Goal: Task Accomplishment & Management: Manage account settings

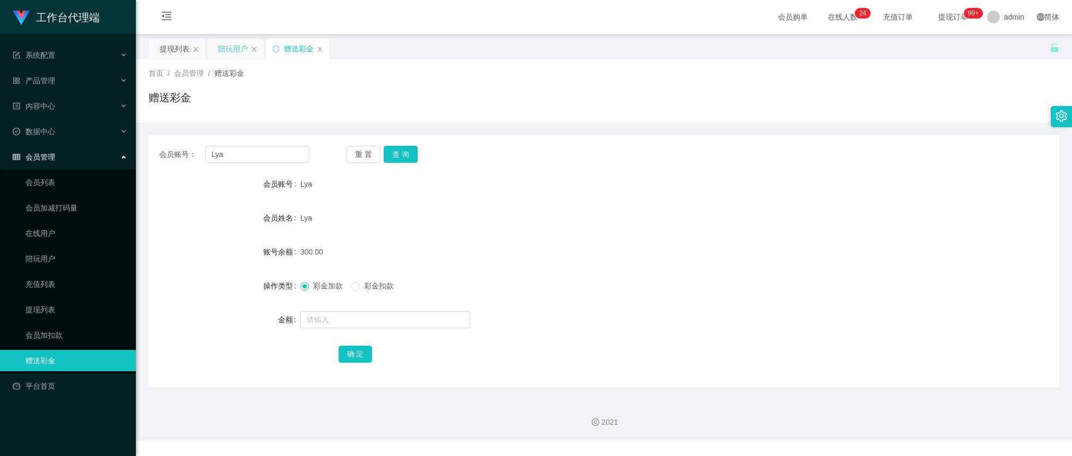
drag, startPoint x: 240, startPoint y: 36, endPoint x: 231, endPoint y: 38, distance: 9.9
click at [238, 36] on main "关闭左侧 关闭右侧 关闭其它 刷新页面 提现列表 陪玩用户 赠送彩金 首页 / 会员管理 / 赠送彩金 / 赠送彩金 会员账号： Lya 重 置 查 询 会员…" at bounding box center [604, 213] width 936 height 358
click at [62, 81] on div "产品管理" at bounding box center [68, 80] width 136 height 21
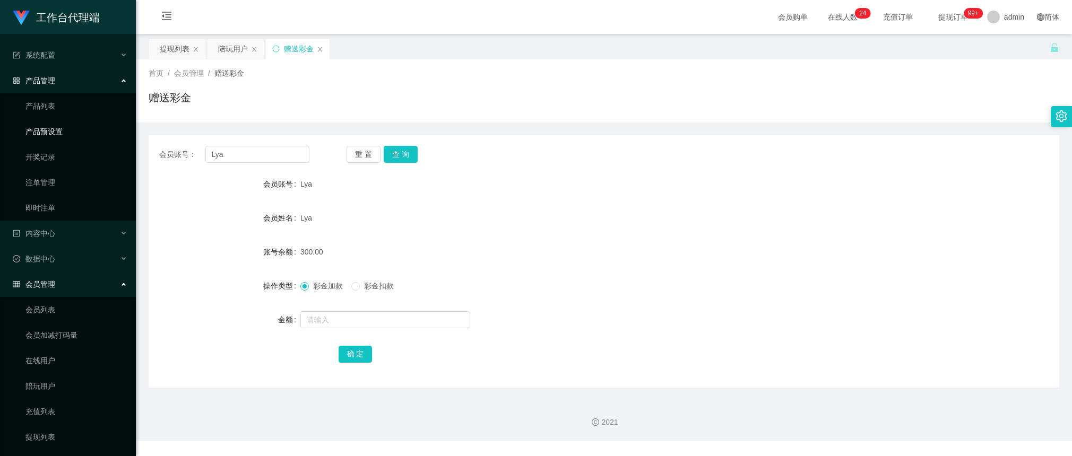
click at [67, 132] on link "产品预设置" at bounding box center [76, 131] width 102 height 21
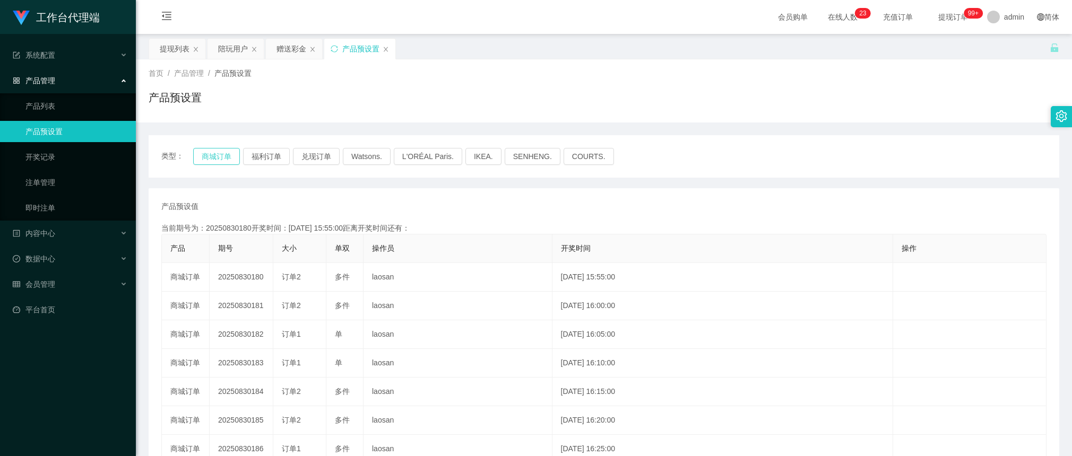
click at [222, 160] on button "商城订单" at bounding box center [216, 156] width 47 height 17
click at [221, 160] on button "商城订单" at bounding box center [216, 156] width 47 height 17
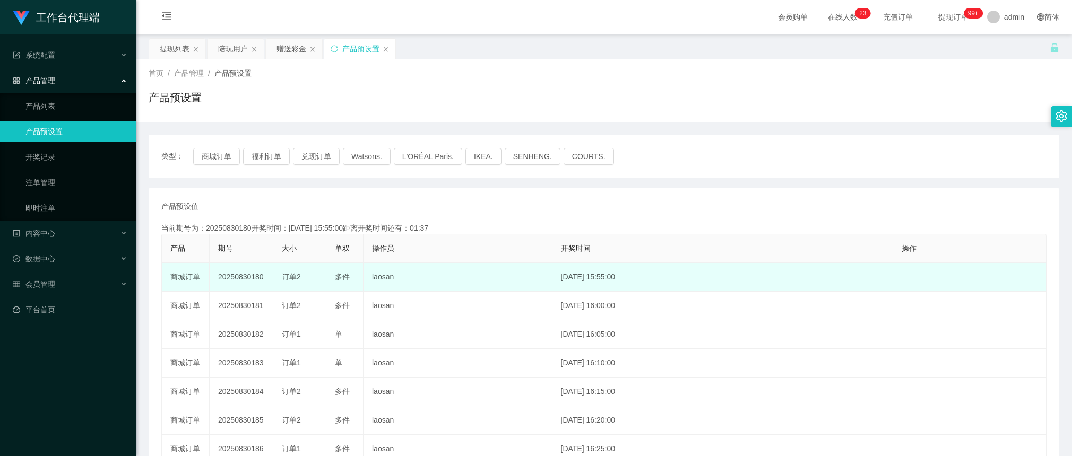
drag, startPoint x: 264, startPoint y: 276, endPoint x: 250, endPoint y: 279, distance: 14.5
click at [250, 279] on td "20250830180" at bounding box center [242, 277] width 64 height 29
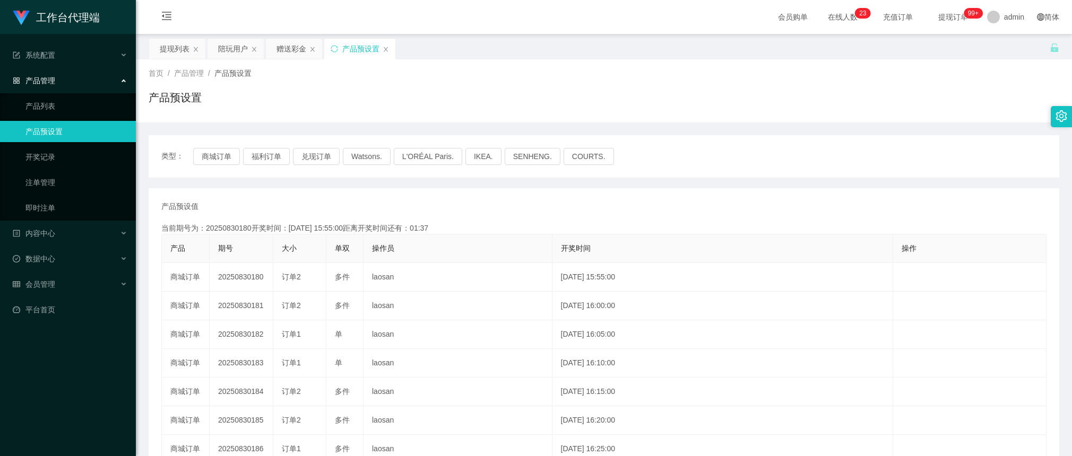
copy td "180"
click at [280, 57] on div "赠送彩金" at bounding box center [291, 49] width 30 height 20
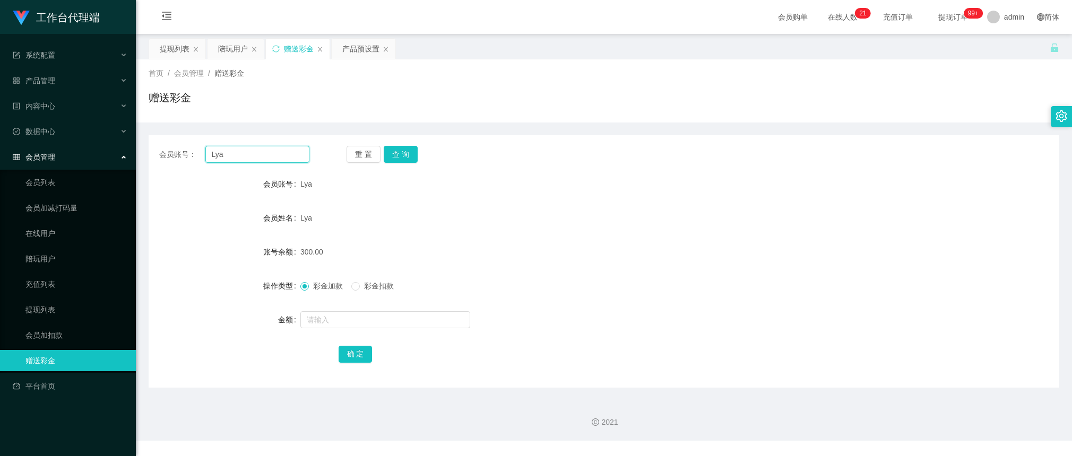
click at [280, 152] on input "Lya" at bounding box center [257, 154] width 104 height 17
paste input "88023937"
click at [403, 152] on button "查 询" at bounding box center [401, 154] width 34 height 17
click at [225, 116] on div "首页 / 会员管理 / 赠送彩金 / 赠送彩金" at bounding box center [604, 90] width 936 height 63
click at [243, 157] on input "88023937" at bounding box center [257, 154] width 104 height 17
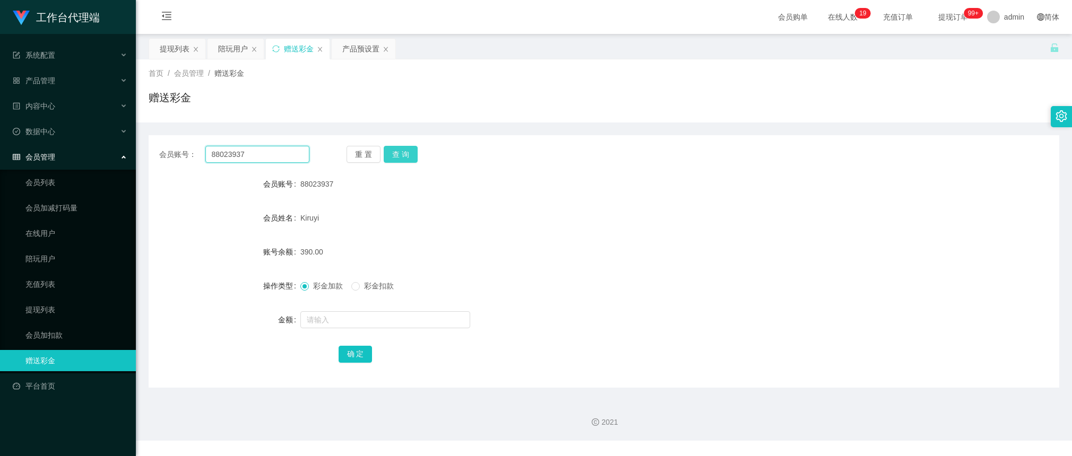
paste input "Lya"
type input "Lya"
click at [396, 155] on button "查 询" at bounding box center [401, 154] width 34 height 17
click at [406, 160] on button "查 询" at bounding box center [401, 154] width 34 height 17
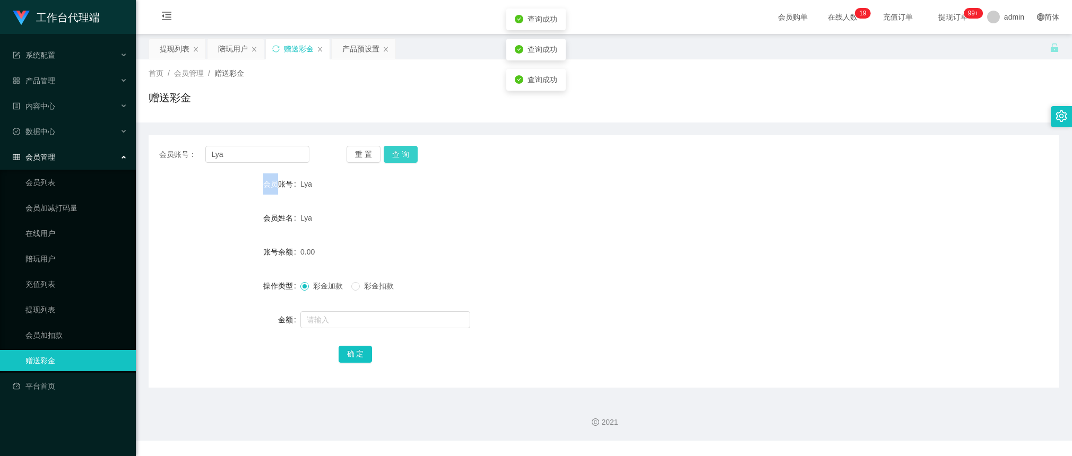
click at [406, 160] on div "重 置 查 询" at bounding box center [421, 154] width 150 height 17
click at [406, 160] on button "查 询" at bounding box center [401, 154] width 34 height 17
click at [255, 110] on div "赠送彩金" at bounding box center [604, 102] width 910 height 24
click at [52, 307] on link "提现列表" at bounding box center [76, 309] width 102 height 21
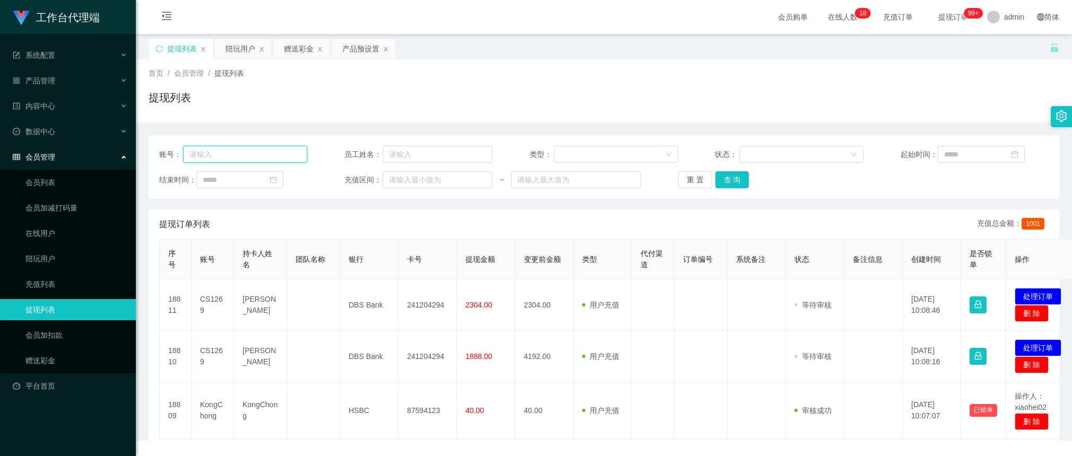
click at [295, 157] on input "text" at bounding box center [245, 154] width 125 height 17
paste input "Lya"
click at [730, 178] on button "查 询" at bounding box center [732, 179] width 34 height 17
click at [730, 178] on div "重 置 查 询" at bounding box center [752, 179] width 148 height 17
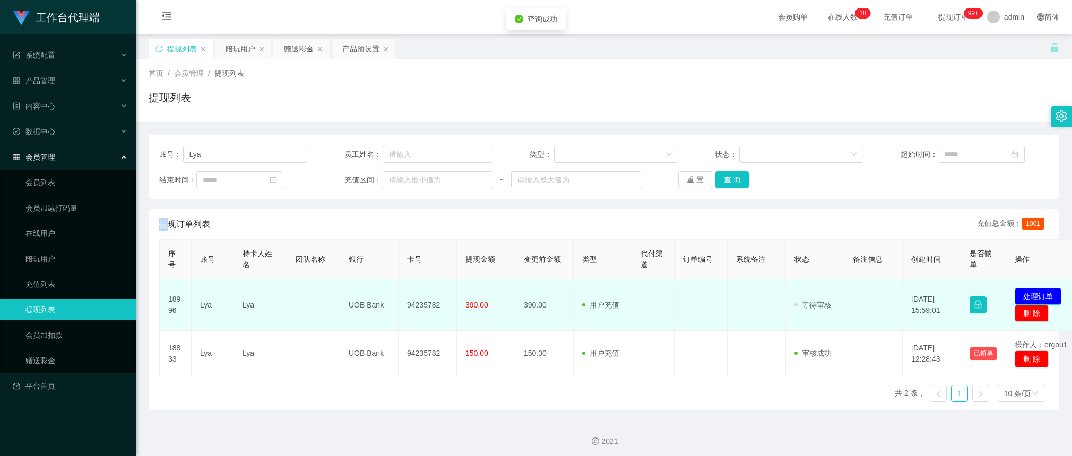
click at [1030, 293] on button "处理订单" at bounding box center [1037, 296] width 47 height 17
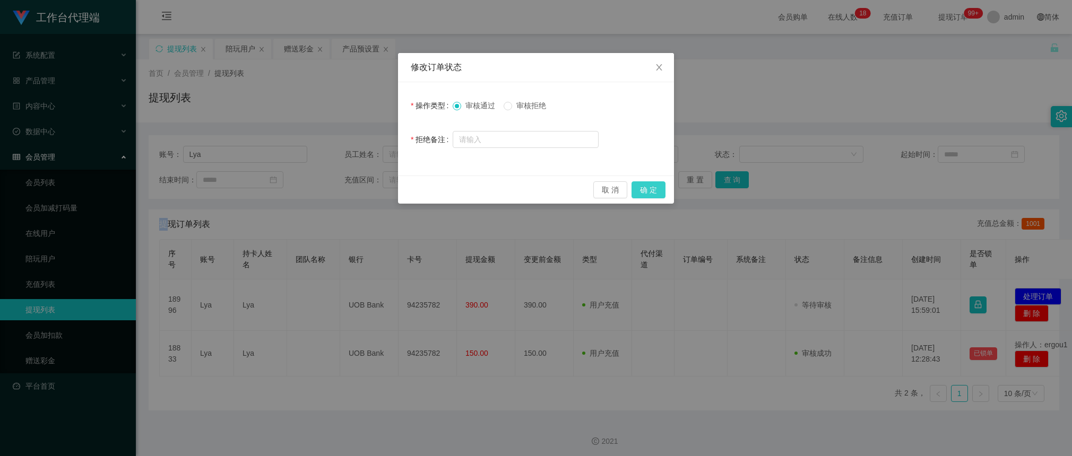
click at [650, 186] on button "确 定" at bounding box center [648, 189] width 34 height 17
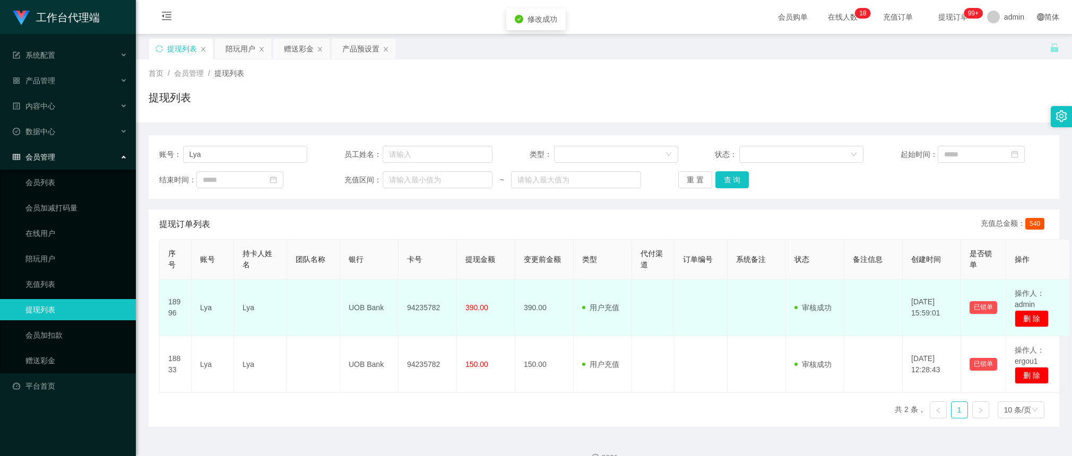
click at [429, 309] on td "94235782" at bounding box center [427, 308] width 58 height 57
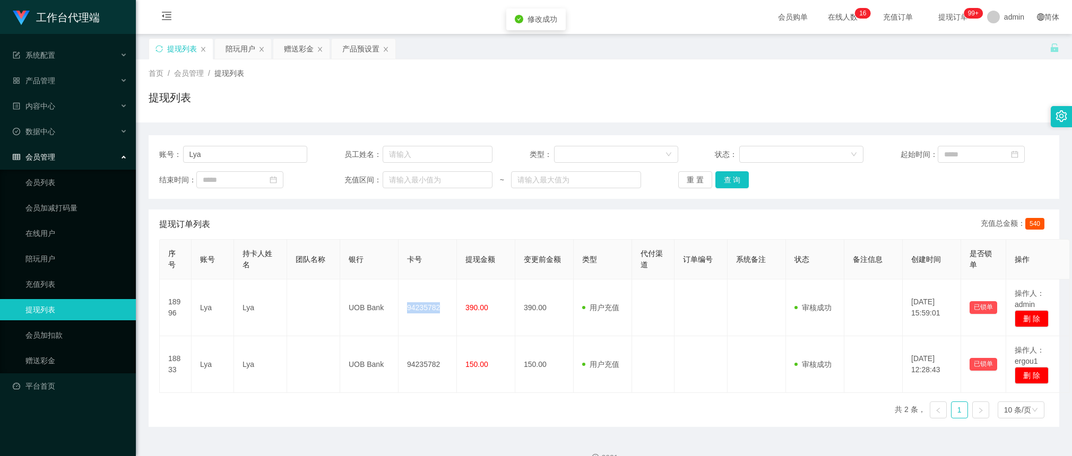
copy td "94235782"
drag, startPoint x: 256, startPoint y: 138, endPoint x: 266, endPoint y: 142, distance: 10.9
click at [256, 138] on div "账号： Lya 员工姓名： 类型： 状态： 起始时间： 结束时间： 充值区间： ~ 重 置 查 询" at bounding box center [604, 167] width 910 height 64
click at [273, 147] on input "Lya" at bounding box center [245, 154] width 125 height 17
paste input "88023937"
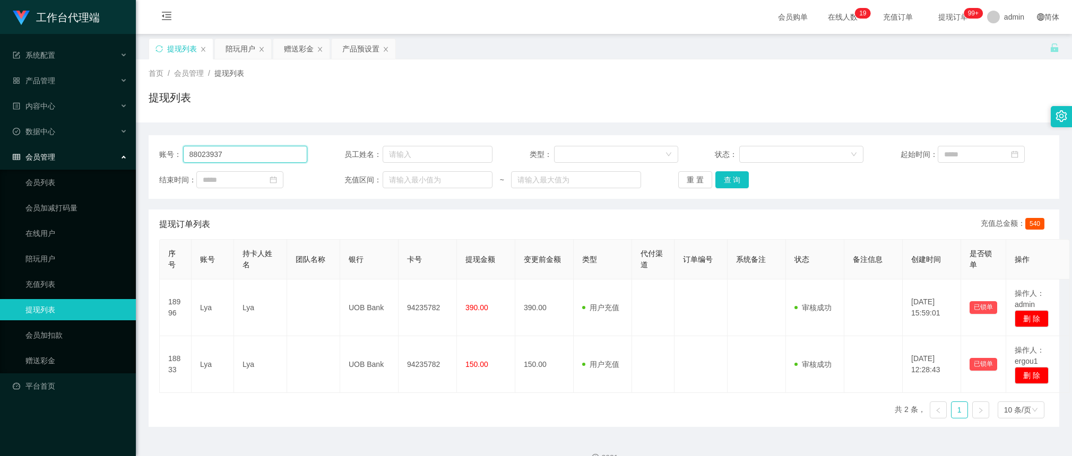
type input "88023937"
click at [735, 174] on button "查 询" at bounding box center [732, 179] width 34 height 17
click at [735, 174] on div "重 置 查 询" at bounding box center [752, 179] width 148 height 17
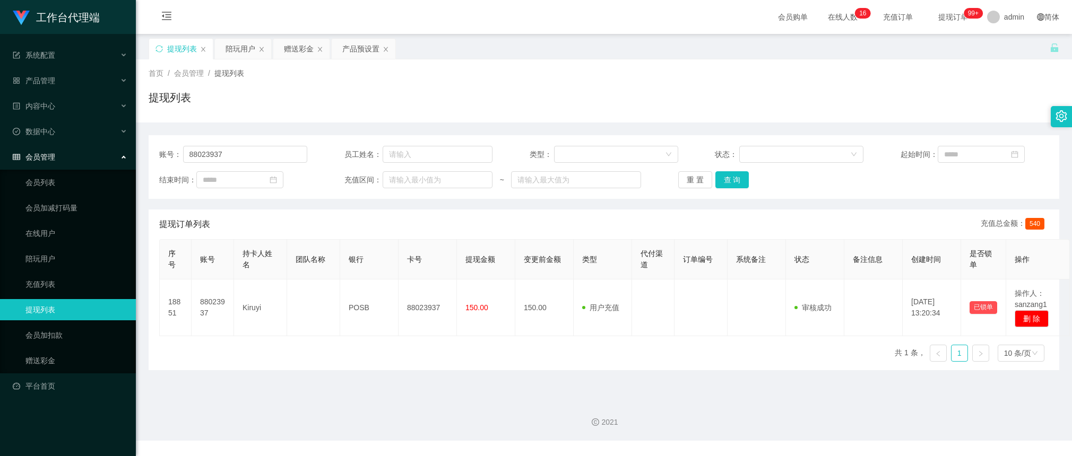
click at [195, 93] on div "提现列表" at bounding box center [604, 102] width 910 height 24
click at [242, 154] on input "88023937" at bounding box center [245, 154] width 125 height 17
click at [728, 183] on button "查 询" at bounding box center [732, 179] width 34 height 17
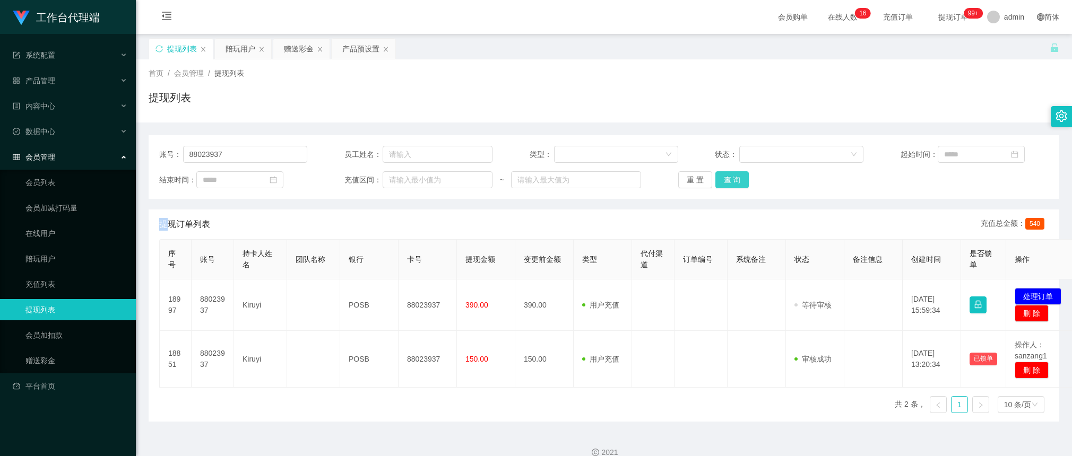
click at [728, 183] on div "重 置 查 询" at bounding box center [752, 179] width 148 height 17
click at [728, 183] on button "查 询" at bounding box center [732, 179] width 34 height 17
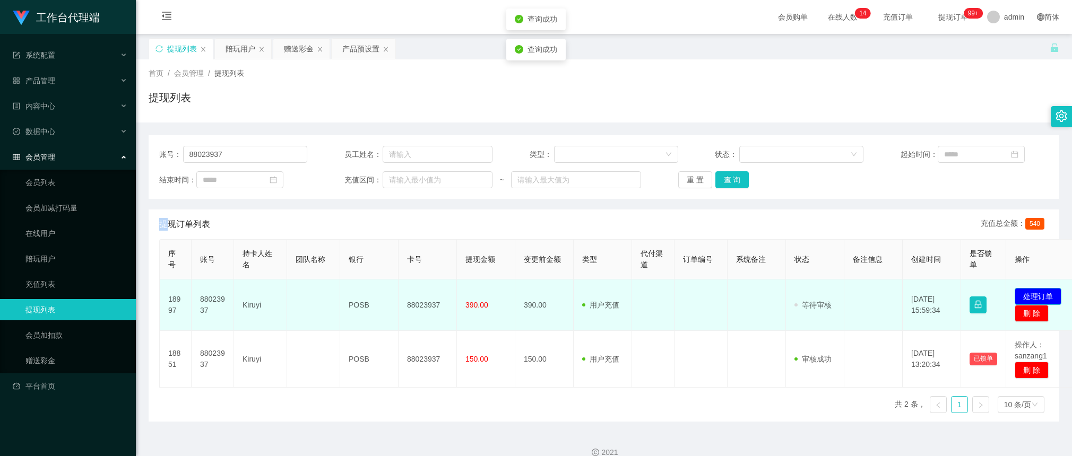
click at [1040, 292] on button "处理订单" at bounding box center [1037, 296] width 47 height 17
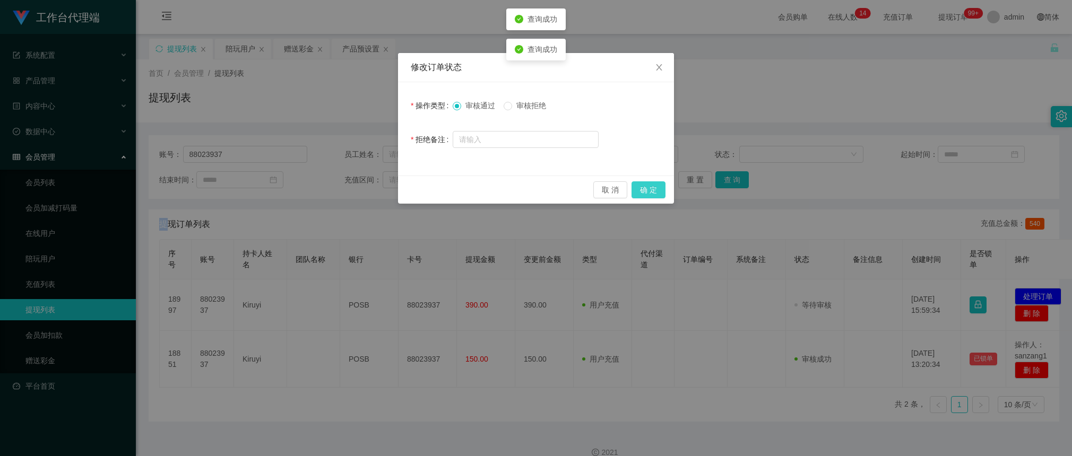
click at [635, 186] on button "确 定" at bounding box center [648, 189] width 34 height 17
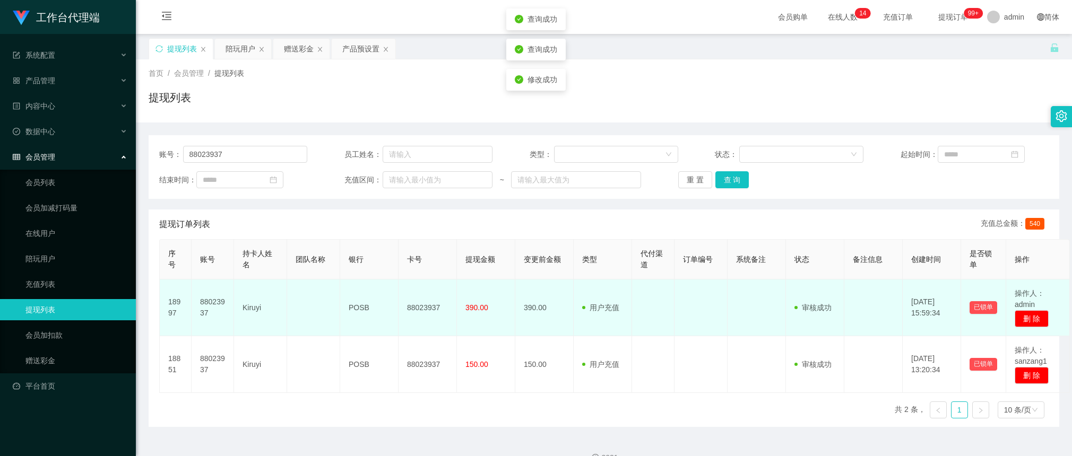
click at [419, 303] on td "88023937" at bounding box center [427, 308] width 58 height 57
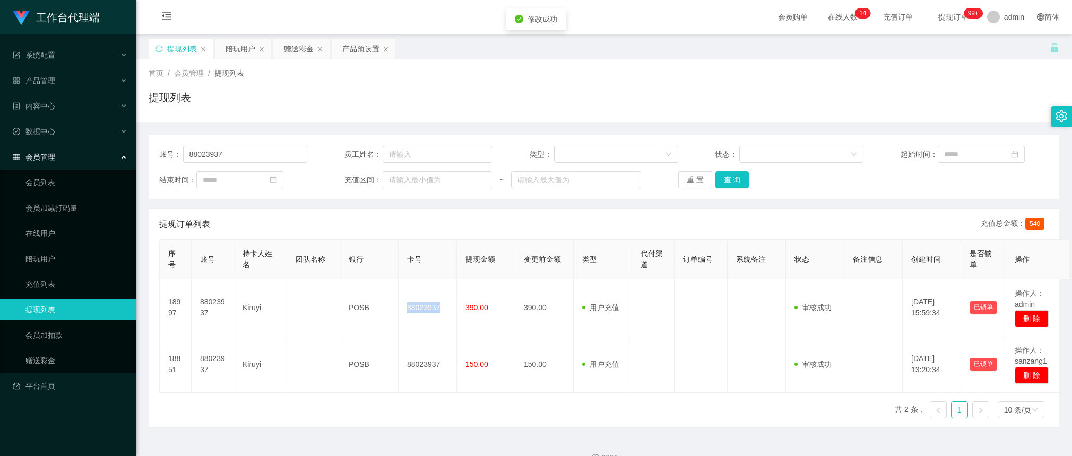
copy td "88023937"
click at [359, 46] on div "产品预设置" at bounding box center [360, 49] width 37 height 20
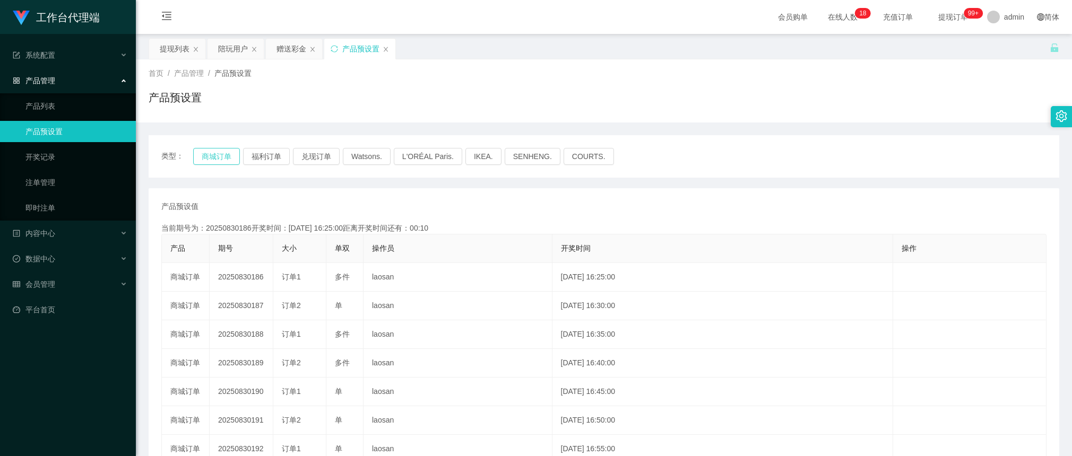
click at [220, 155] on button "商城订单" at bounding box center [216, 156] width 47 height 17
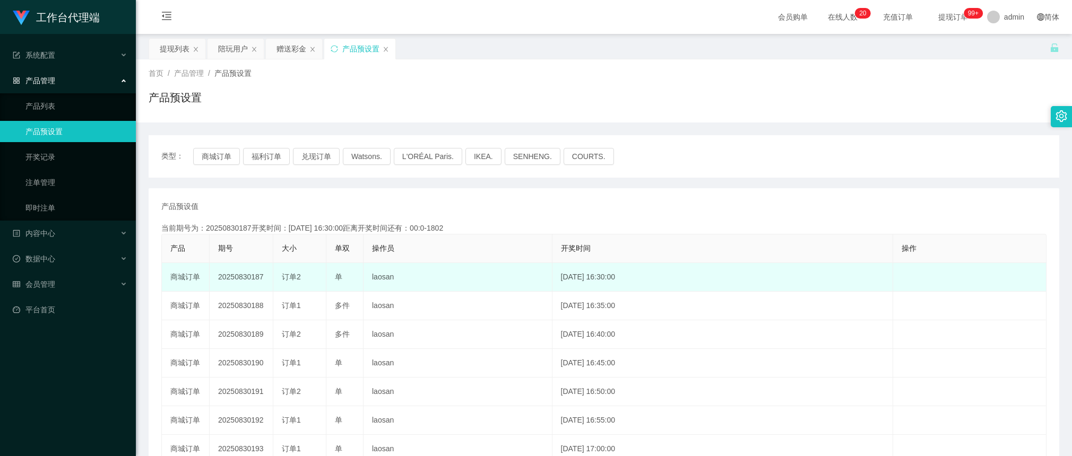
drag, startPoint x: 268, startPoint y: 277, endPoint x: 252, endPoint y: 277, distance: 15.9
click at [252, 277] on td "20250830187" at bounding box center [242, 277] width 64 height 29
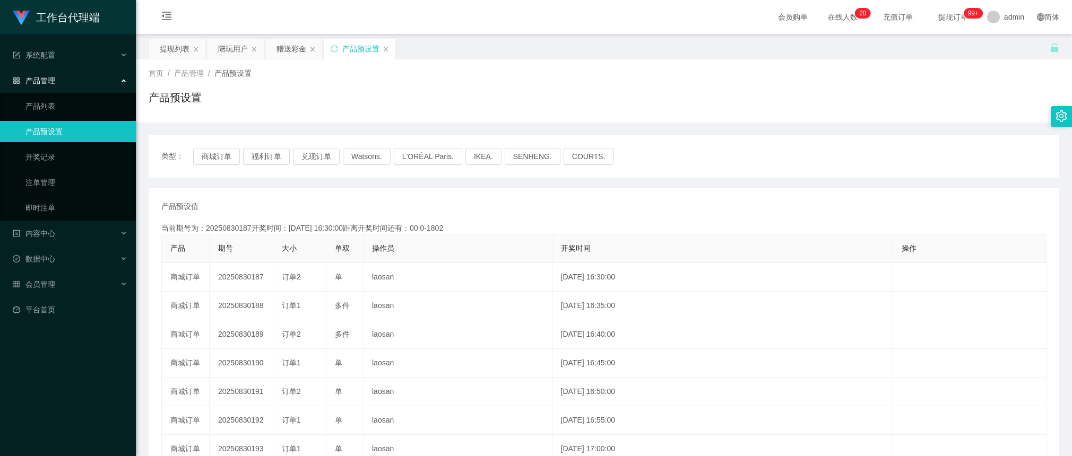
copy td "187"
click at [295, 53] on div "赠送彩金" at bounding box center [291, 49] width 30 height 20
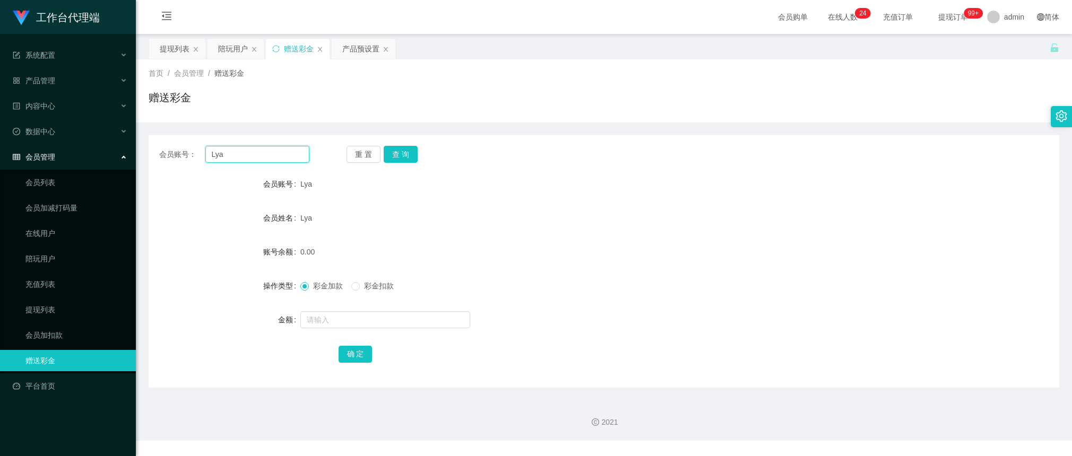
drag, startPoint x: 294, startPoint y: 158, endPoint x: 310, endPoint y: 158, distance: 15.9
click at [294, 158] on input "Lya" at bounding box center [257, 154] width 104 height 17
paste input "3233110"
type input "3233110"
click at [411, 152] on button "查 询" at bounding box center [401, 154] width 34 height 17
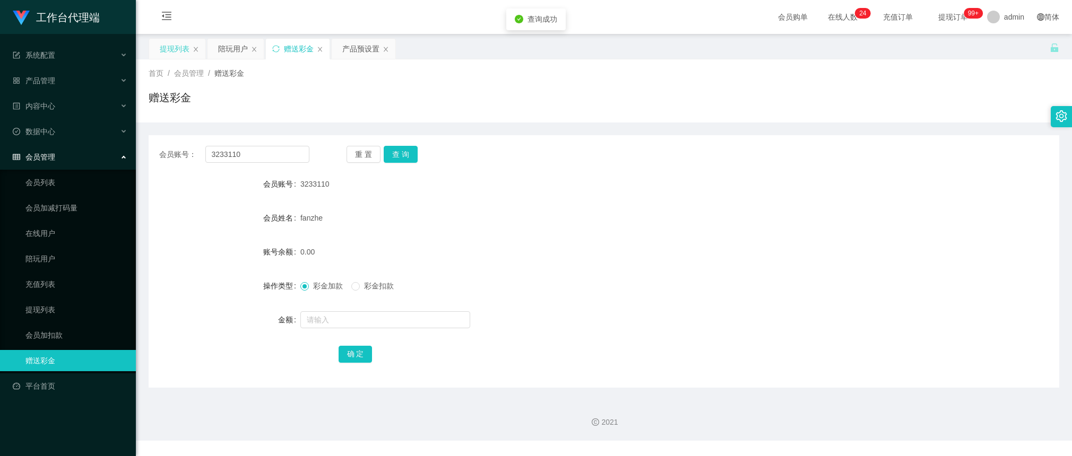
click at [171, 52] on div "提现列表" at bounding box center [175, 49] width 30 height 20
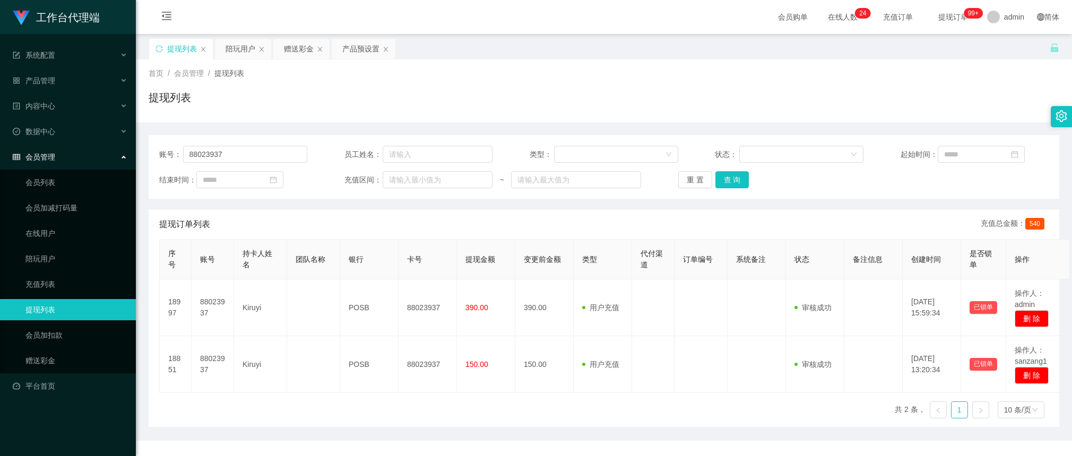
click at [232, 144] on div "账号： 88023937 员工姓名： 类型： 状态： 起始时间： 结束时间： 充值区间： ~ 重 置 查 询" at bounding box center [604, 167] width 910 height 64
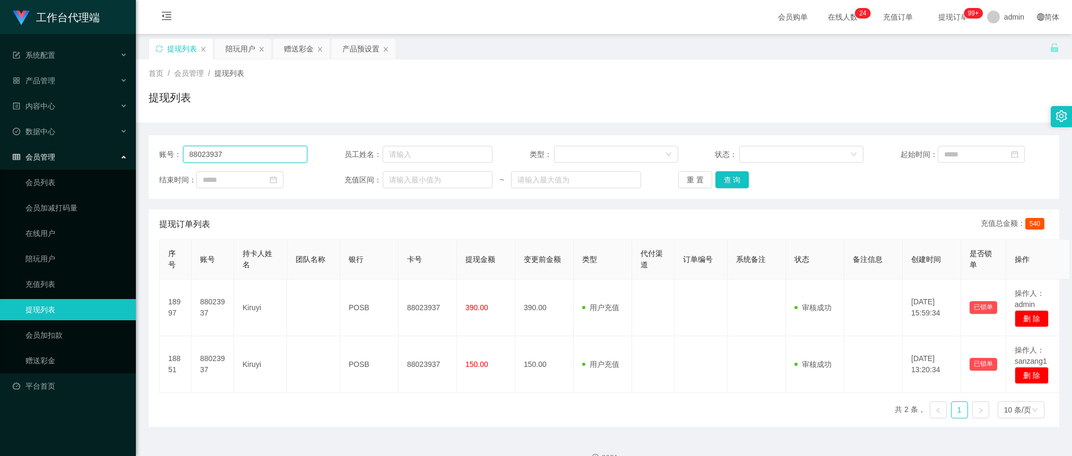
drag, startPoint x: 236, startPoint y: 152, endPoint x: 306, endPoint y: 155, distance: 70.1
click at [236, 152] on input "88023937" at bounding box center [245, 154] width 125 height 17
paste input "3233110"
type input "3233110"
click at [733, 179] on button "查 询" at bounding box center [732, 179] width 34 height 17
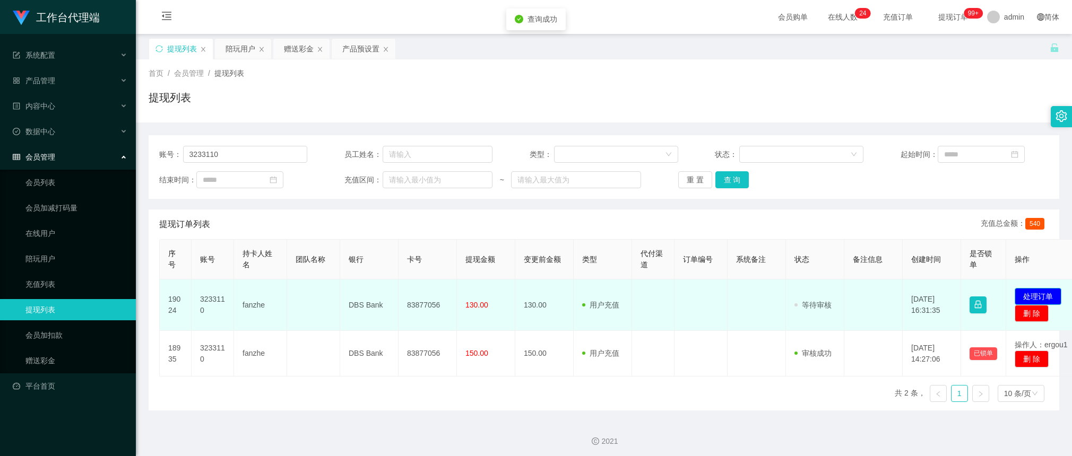
click at [1036, 295] on button "处理订单" at bounding box center [1037, 296] width 47 height 17
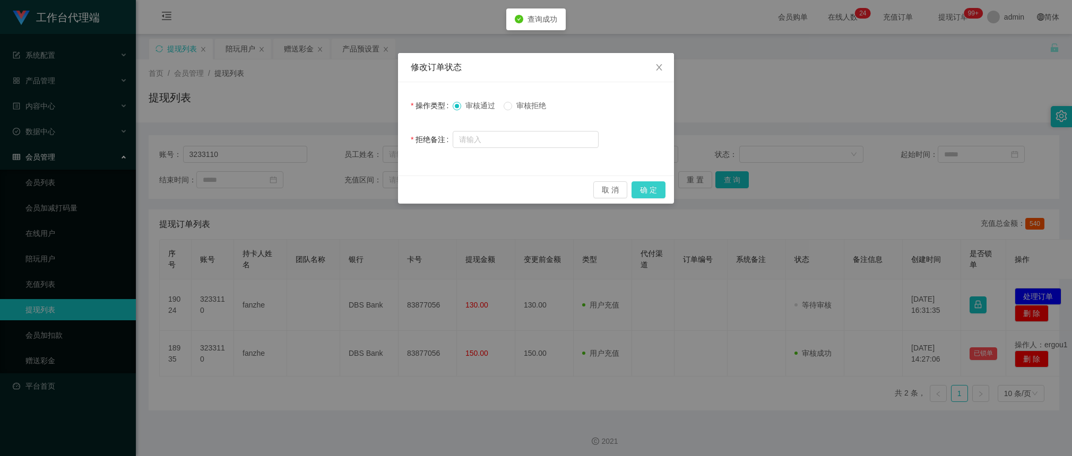
click at [651, 190] on button "确 定" at bounding box center [648, 189] width 34 height 17
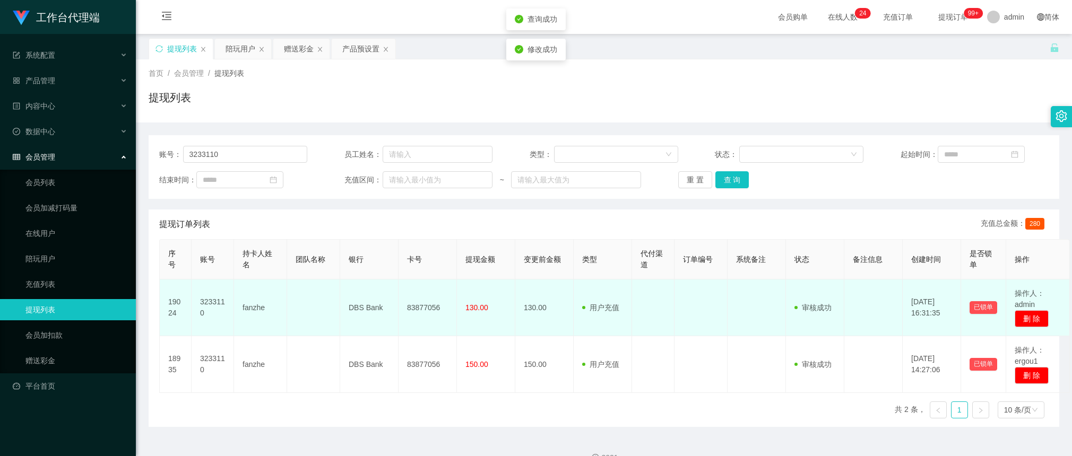
click at [417, 303] on td "83877056" at bounding box center [427, 308] width 58 height 57
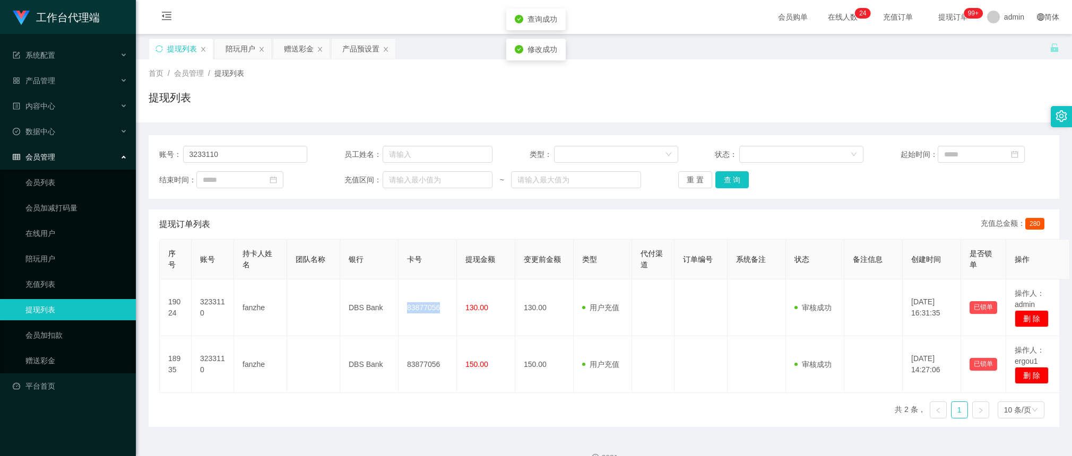
copy td "83877056"
